Goal: Transaction & Acquisition: Purchase product/service

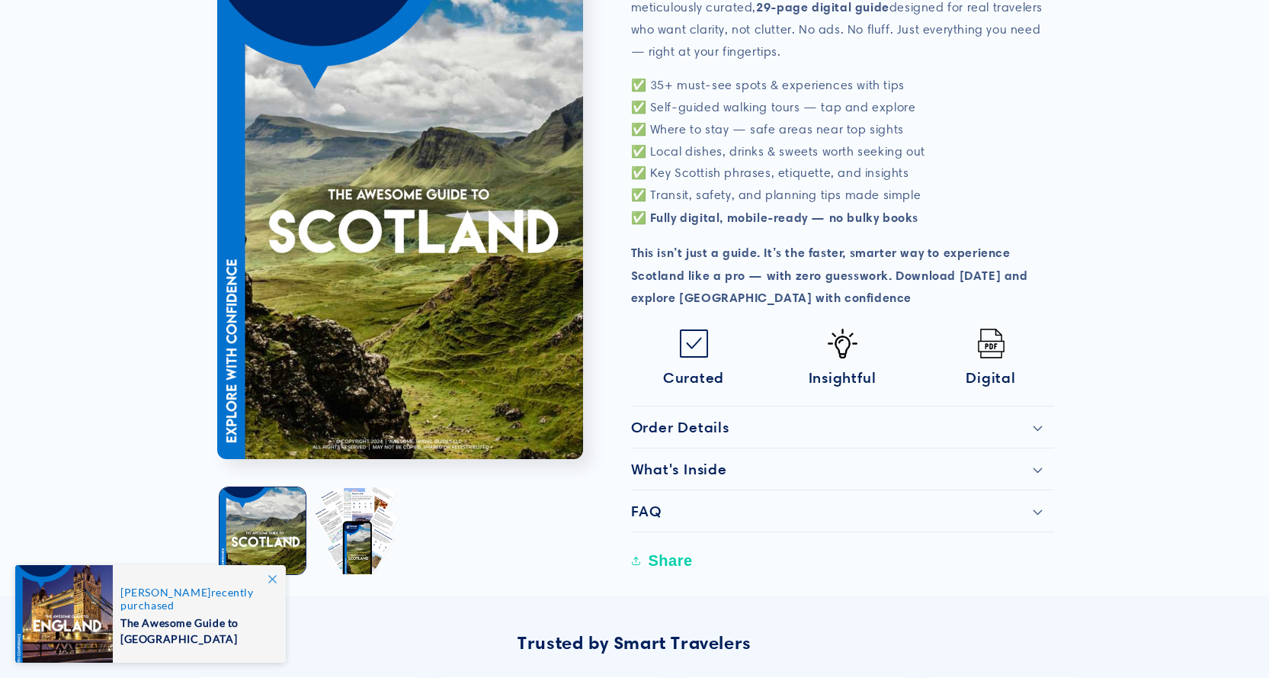
scroll to position [534, 0]
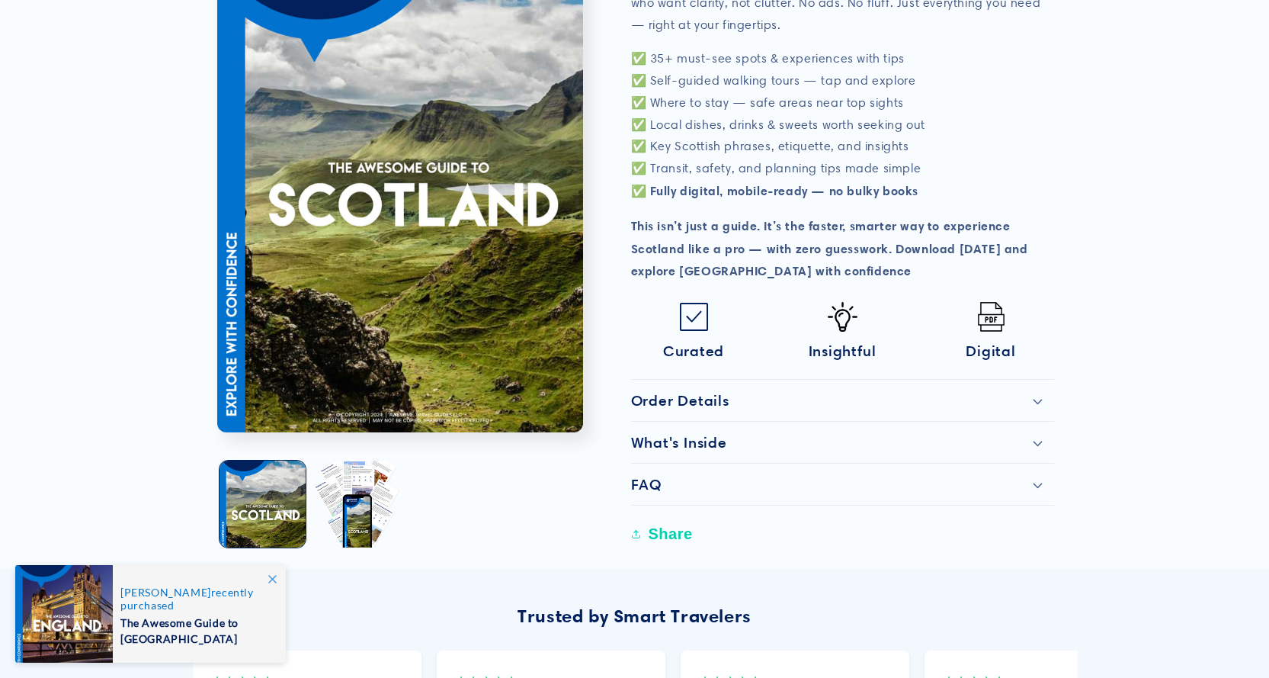
click at [682, 394] on h2 "Order Details" at bounding box center [680, 400] width 98 height 18
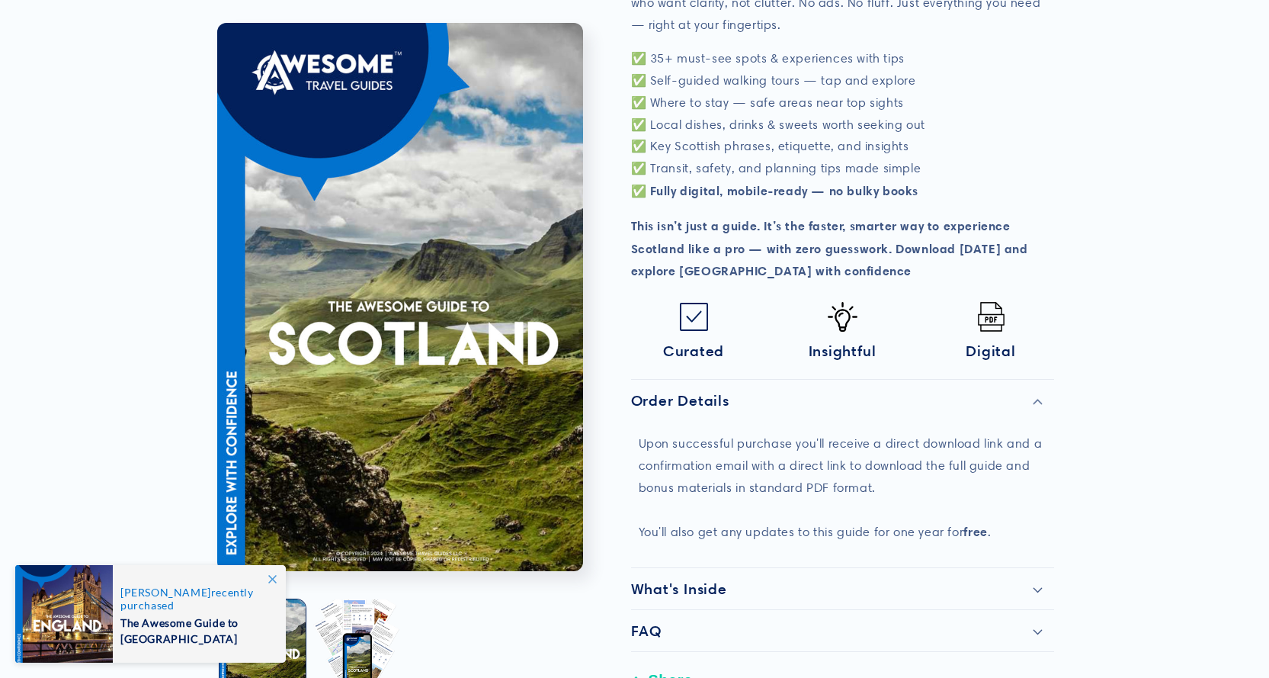
click at [679, 392] on h2 "Order Details" at bounding box center [680, 400] width 98 height 18
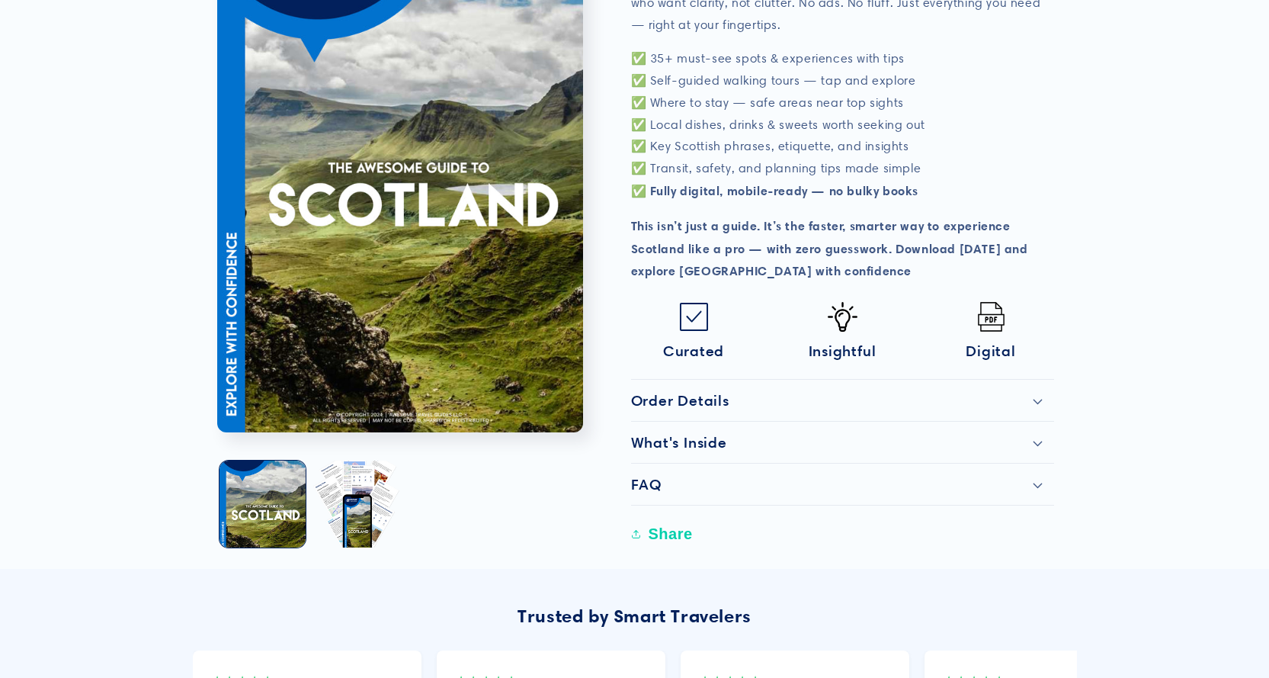
click at [705, 441] on h2 "What's Inside" at bounding box center [679, 442] width 96 height 18
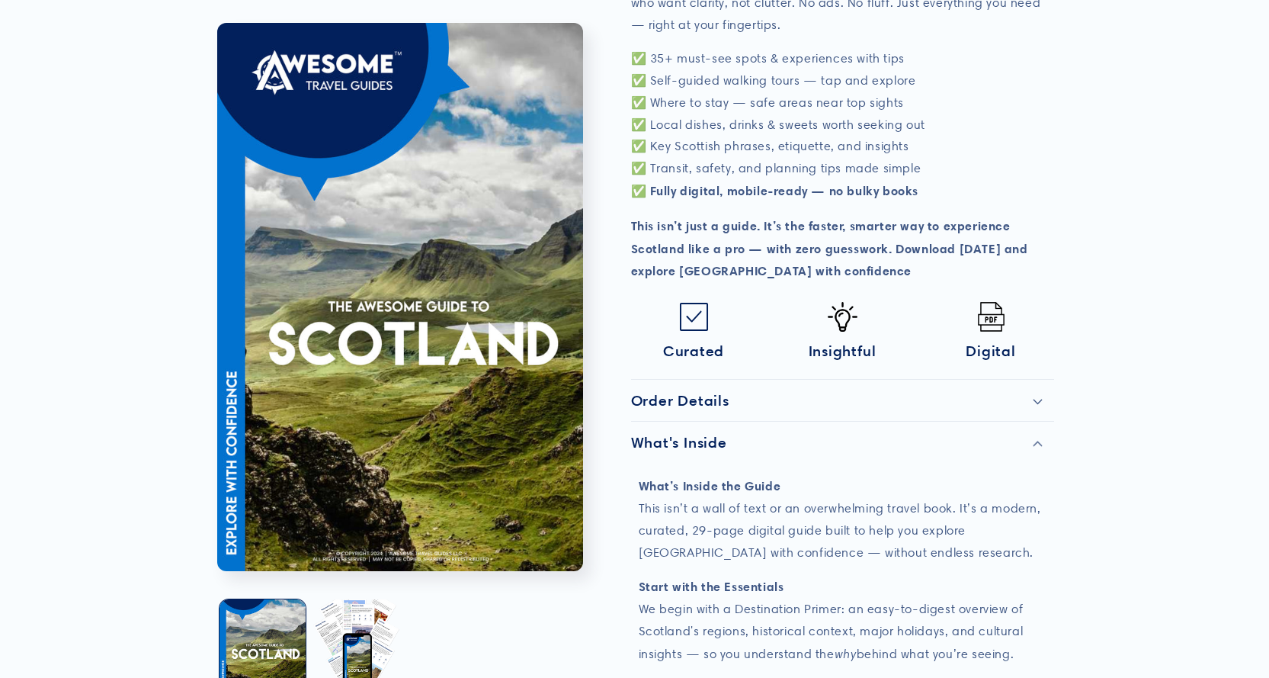
scroll to position [686, 0]
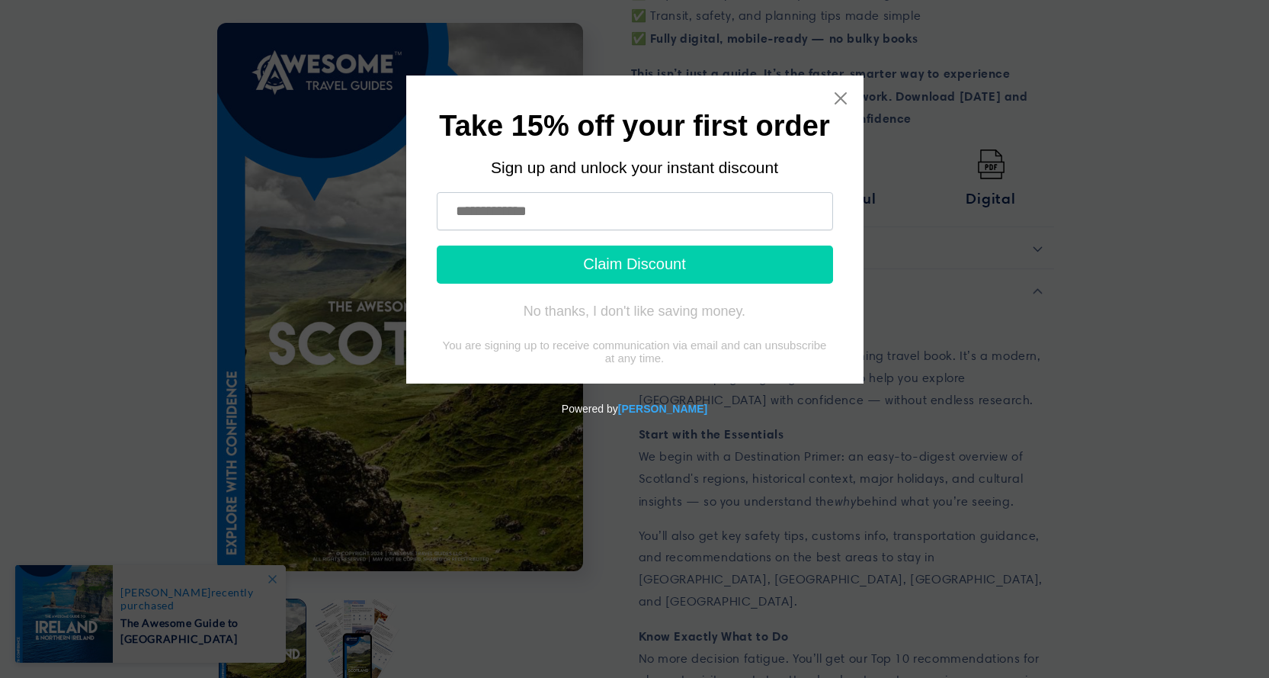
click at [696, 263] on button "Claim Discount" at bounding box center [635, 265] width 396 height 38
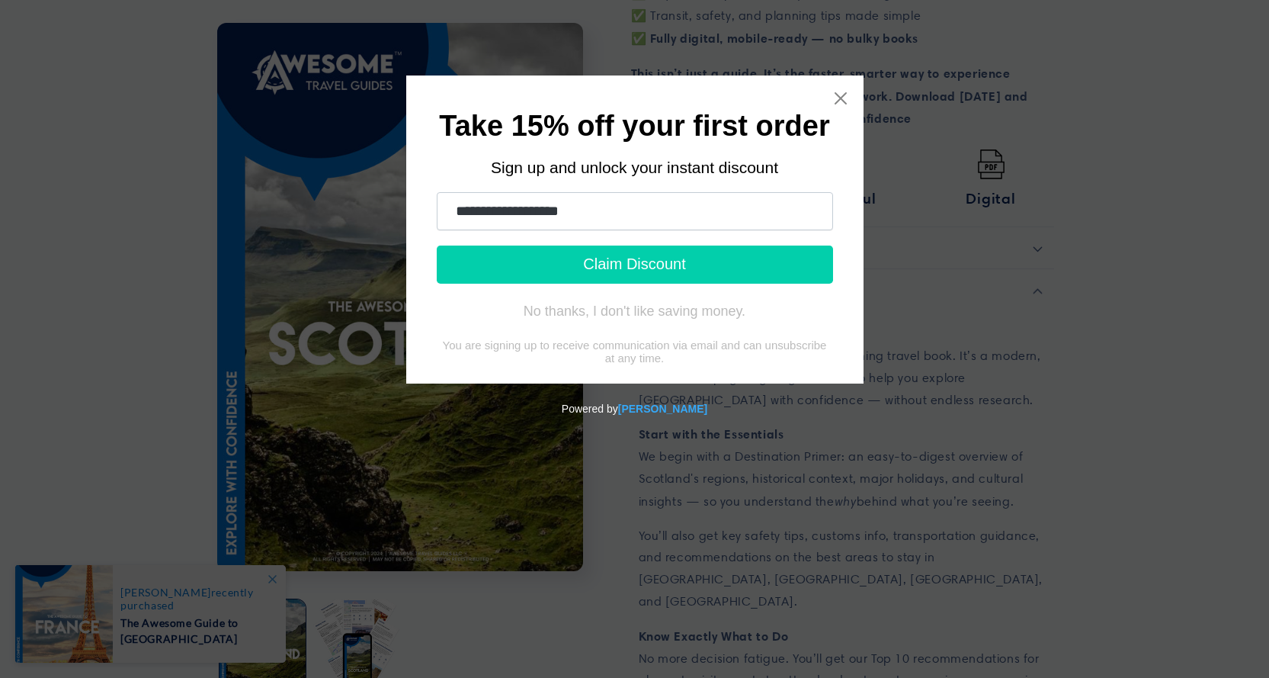
type input "**********"
click at [649, 269] on button "Claim Discount" at bounding box center [635, 265] width 396 height 38
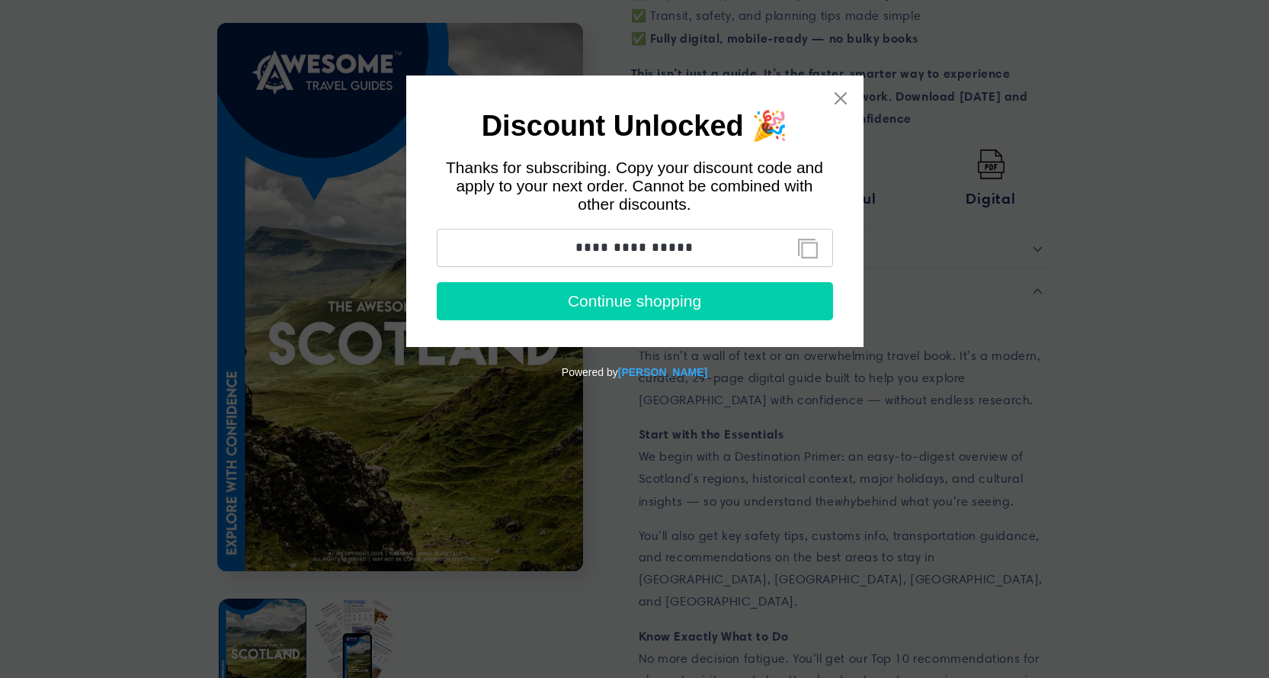
drag, startPoint x: 695, startPoint y: 247, endPoint x: 571, endPoint y: 249, distance: 124.3
click at [571, 249] on input "**********" at bounding box center [635, 248] width 396 height 38
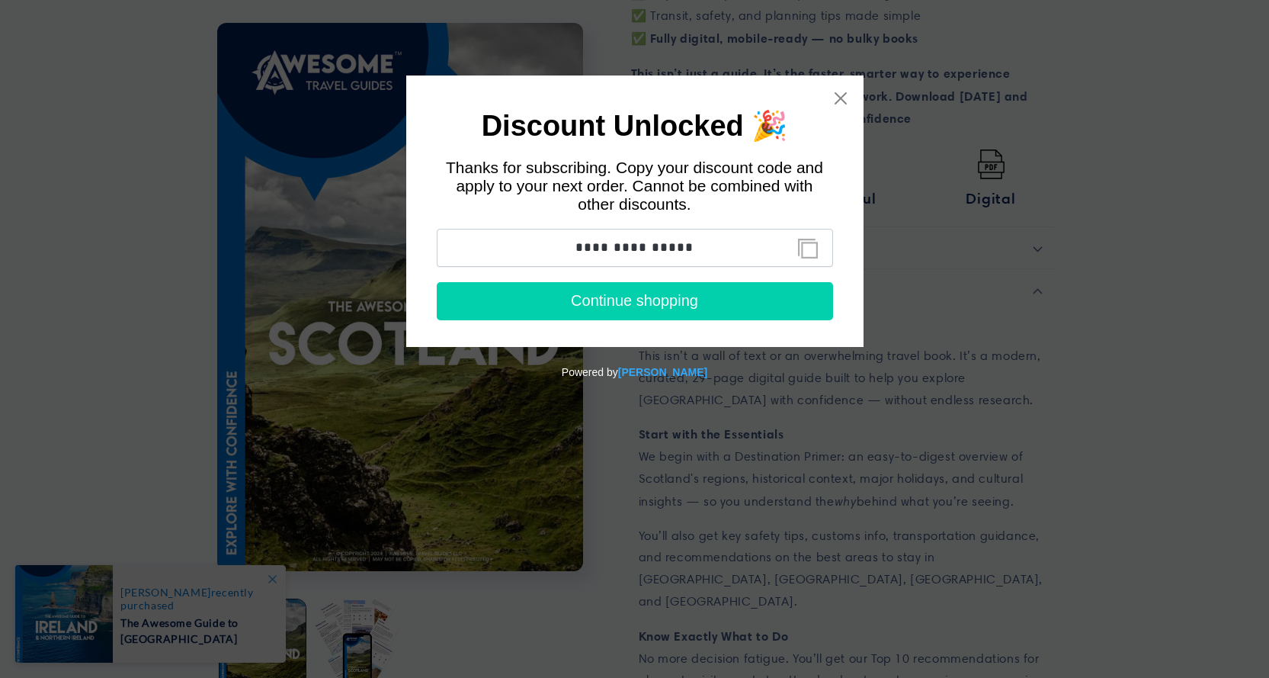
click at [618, 303] on button "Continue shopping" at bounding box center [635, 301] width 396 height 38
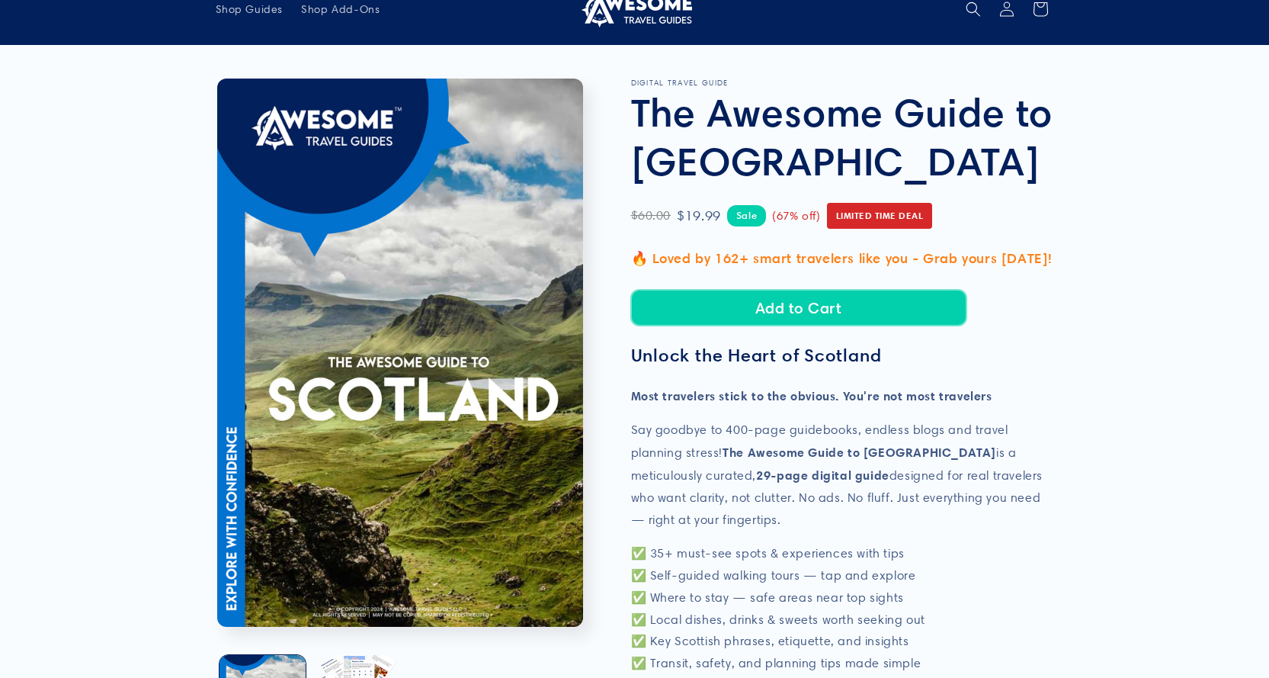
scroll to position [0, 0]
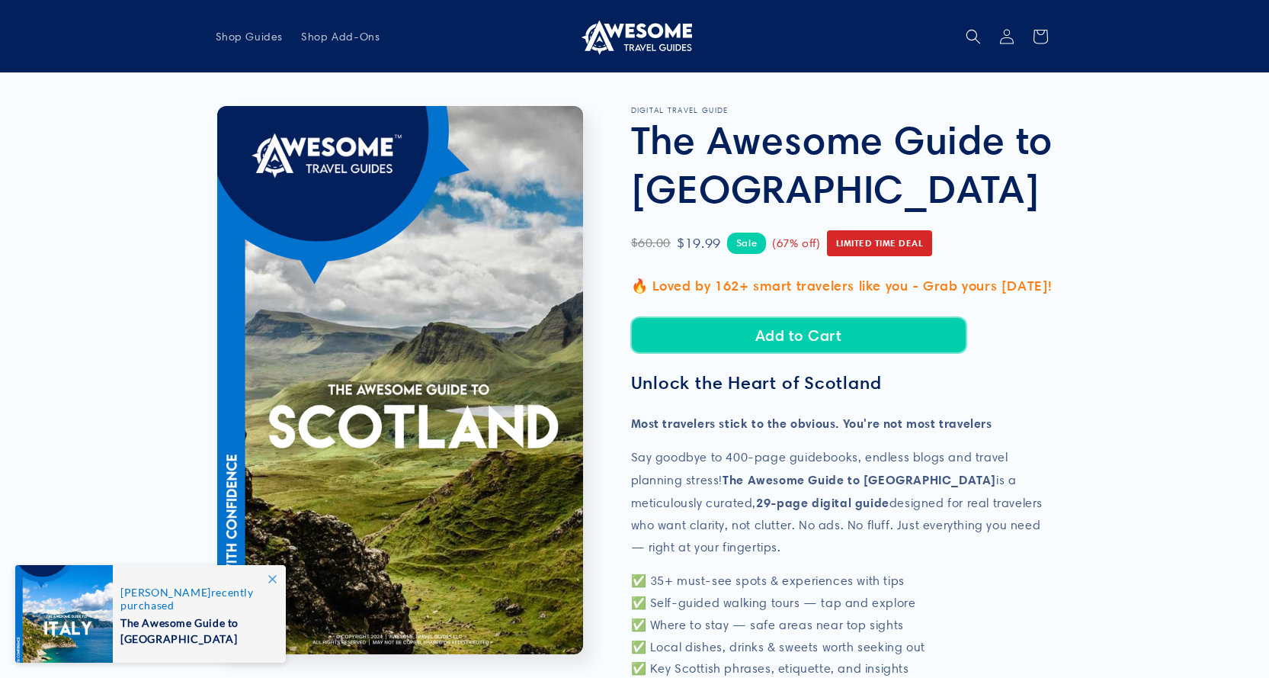
click at [811, 329] on button "Add to Cart" at bounding box center [798, 335] width 335 height 36
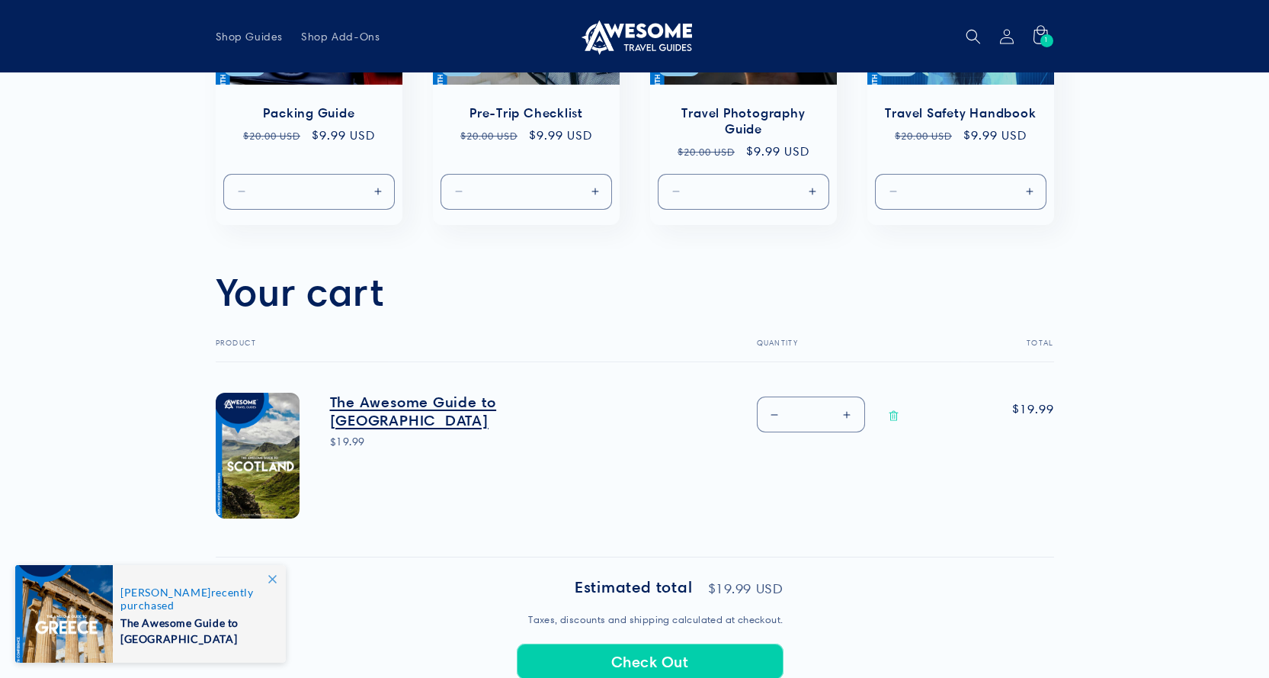
scroll to position [229, 0]
